Goal: Transaction & Acquisition: Purchase product/service

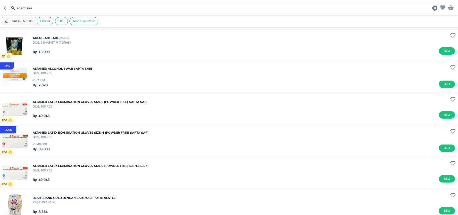
click at [31, 12] on div "adem sari" at bounding box center [224, 8] width 430 height 9
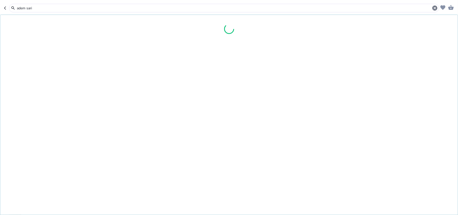
click at [29, 7] on input "adem sari" at bounding box center [224, 8] width 416 height 5
click at [28, 7] on input "adem sari" at bounding box center [224, 8] width 416 height 5
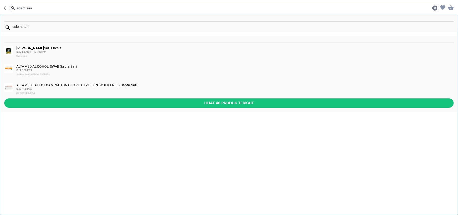
click at [28, 7] on input "adem sari" at bounding box center [224, 8] width 416 height 5
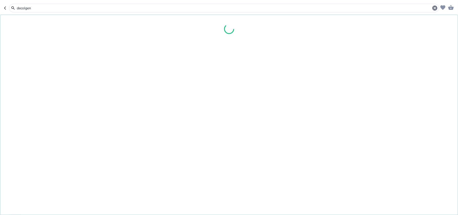
type input "decolgen"
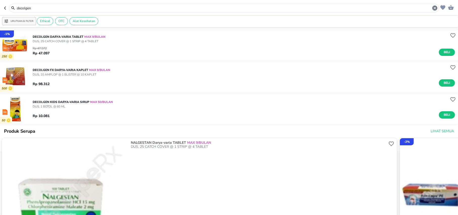
click at [89, 86] on div "Rp 98.312 Beli" at bounding box center [244, 82] width 422 height 10
click at [45, 71] on p "DECOLGEN FX Darya-Varia [PERSON_NAME] 9/BULAN" at bounding box center [71, 70] width 77 height 5
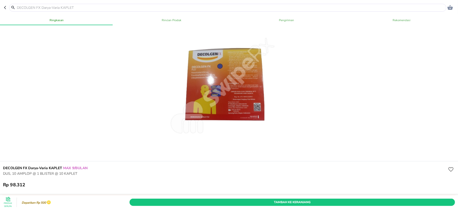
scroll to position [162, 0]
